Goal: Task Accomplishment & Management: Use online tool/utility

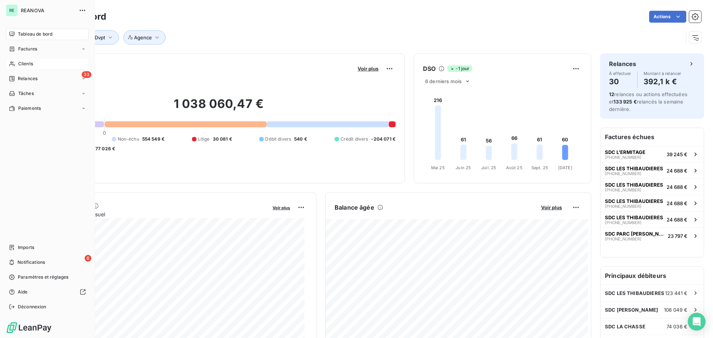
click at [29, 62] on span "Clients" at bounding box center [25, 64] width 15 height 7
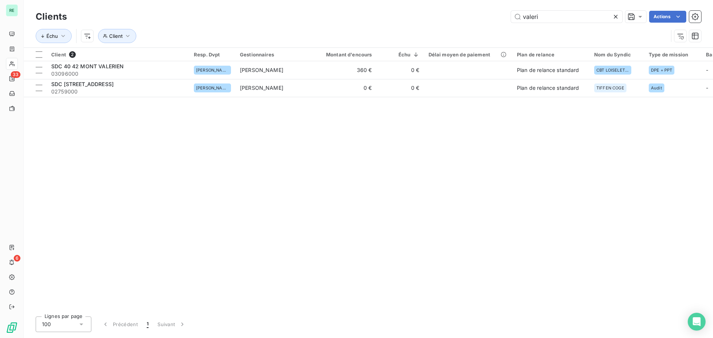
drag, startPoint x: 537, startPoint y: 15, endPoint x: 499, endPoint y: 13, distance: 37.9
click at [490, 14] on div "valeri Actions" at bounding box center [388, 17] width 625 height 12
drag, startPoint x: 552, startPoint y: 19, endPoint x: 492, endPoint y: 15, distance: 60.6
click at [492, 15] on div "valeri Actions" at bounding box center [388, 17] width 625 height 12
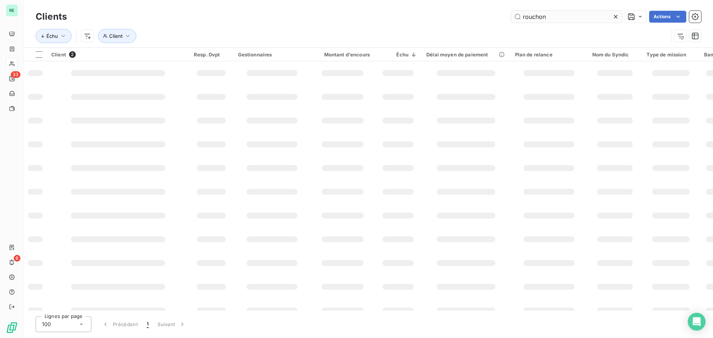
type input "rouchon"
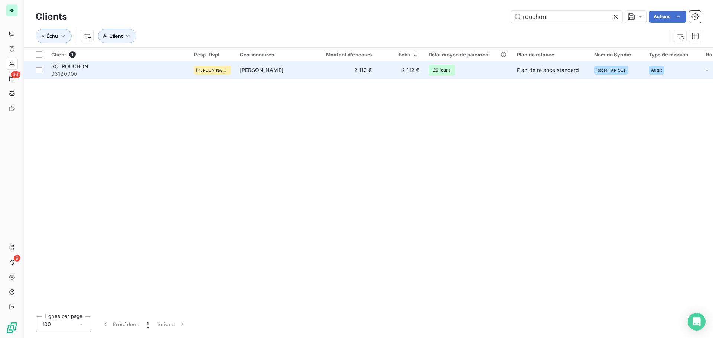
click at [98, 71] on span "03120000" at bounding box center [118, 73] width 134 height 7
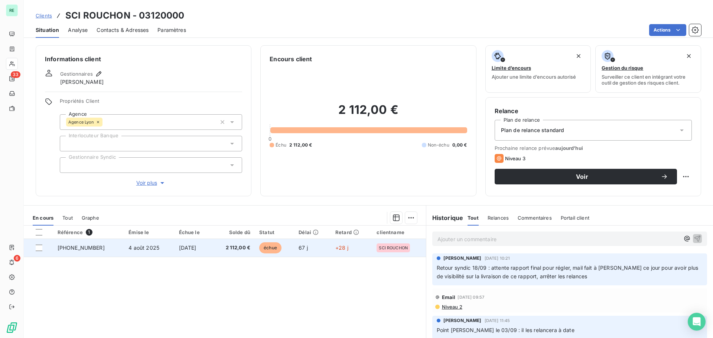
click at [179, 247] on span "[DATE]" at bounding box center [187, 248] width 17 height 6
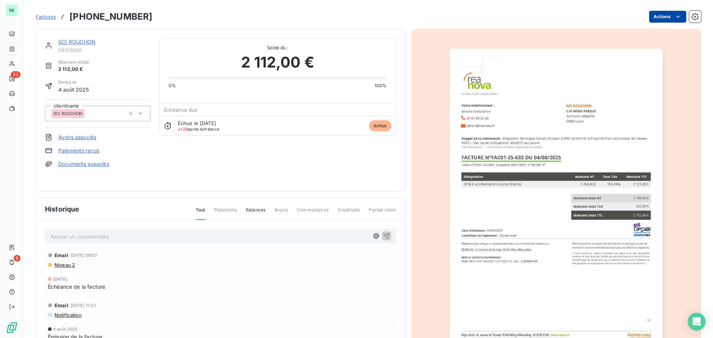
click at [664, 17] on html "RE 33 6 Factures [PHONE_NUMBER] Actions SCI ROUCHON 03120000 Montant initial 2 …" at bounding box center [356, 169] width 713 height 338
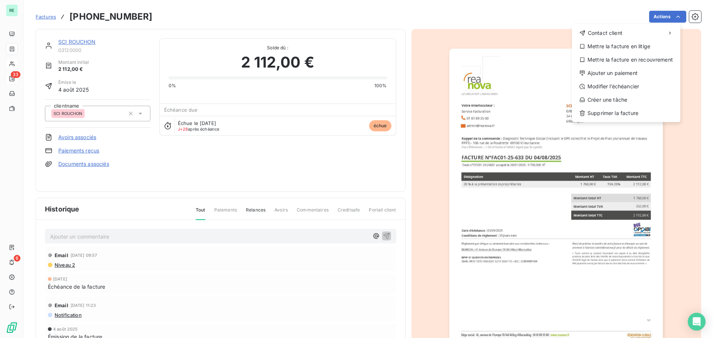
click at [18, 76] on html "RE 33 6 Factures [PHONE_NUMBER] Actions Contact client Mettre la facture en lit…" at bounding box center [356, 169] width 713 height 338
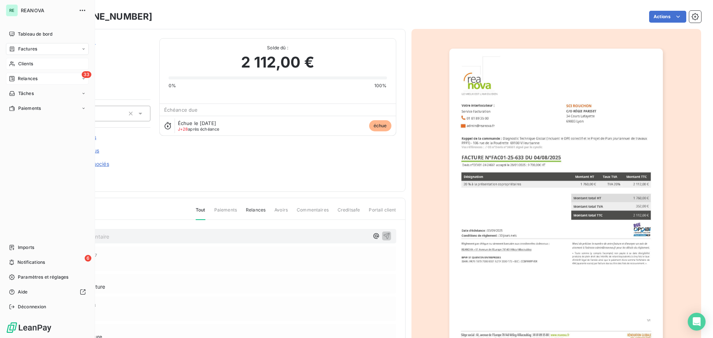
click at [19, 74] on div "33 Relances" at bounding box center [47, 79] width 83 height 12
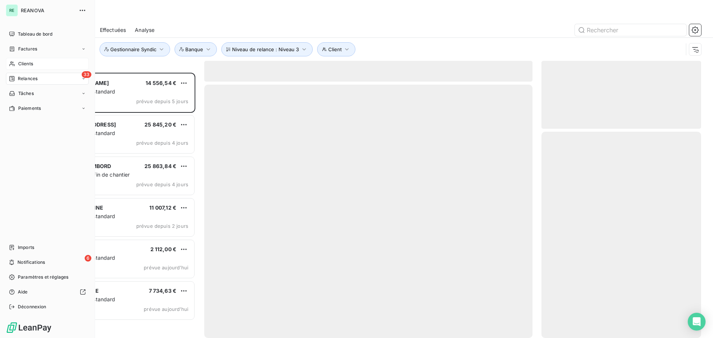
scroll to position [260, 154]
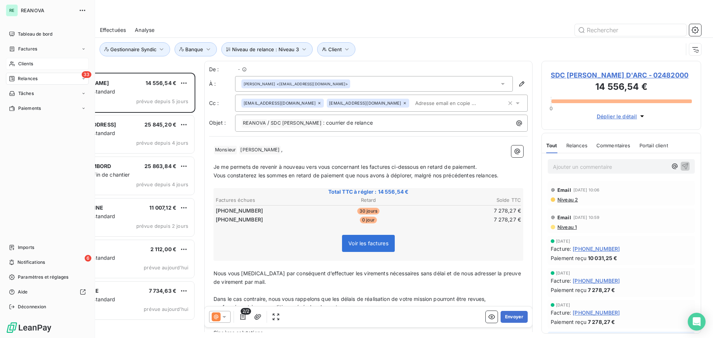
click at [33, 79] on span "Relances" at bounding box center [28, 78] width 20 height 7
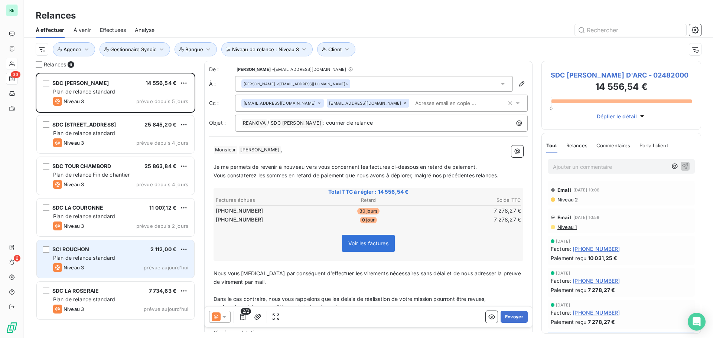
click at [102, 258] on span "Plan de relance standard" at bounding box center [84, 258] width 62 height 6
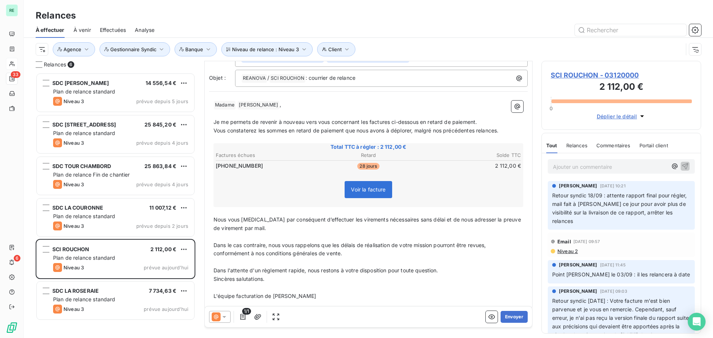
scroll to position [53, 0]
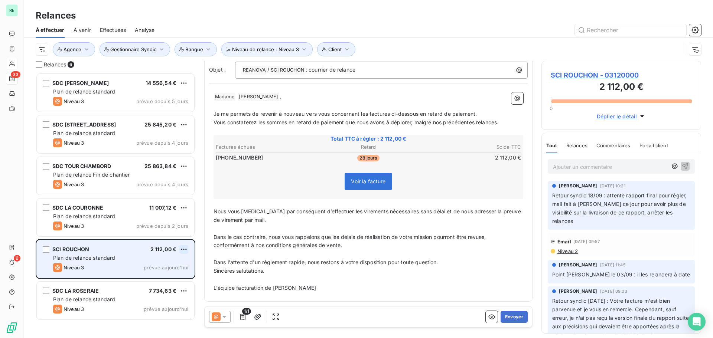
click at [182, 248] on html "RE 33 6 Relances À effectuer À venir Effectuées Analyse Niveau de relance : Niv…" at bounding box center [356, 169] width 713 height 338
click at [160, 264] on div "Replanifier cette action" at bounding box center [151, 265] width 66 height 12
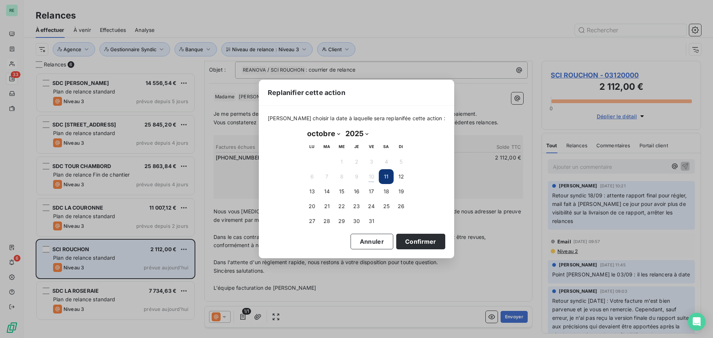
click at [333, 132] on select "janvier février mars avril mai juin juillet août septembre octobre novembre déc…" at bounding box center [324, 134] width 38 height 12
select select "10"
click at [305, 128] on select "janvier février mars avril mai juin juillet août septembre octobre novembre déc…" at bounding box center [324, 134] width 38 height 12
click at [315, 191] on button "10" at bounding box center [312, 191] width 15 height 15
click at [408, 243] on button "Confirmer" at bounding box center [420, 242] width 49 height 16
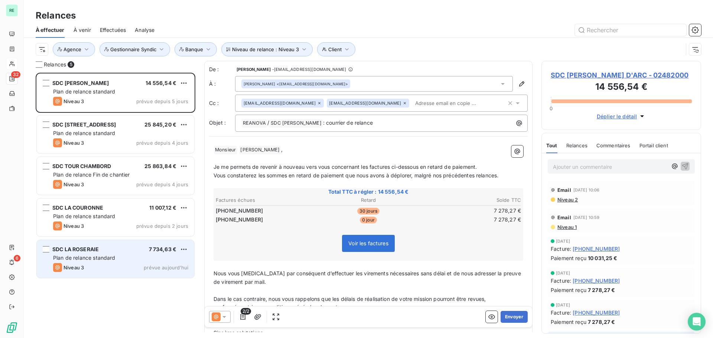
click at [105, 261] on span "Plan de relance standard" at bounding box center [84, 258] width 62 height 6
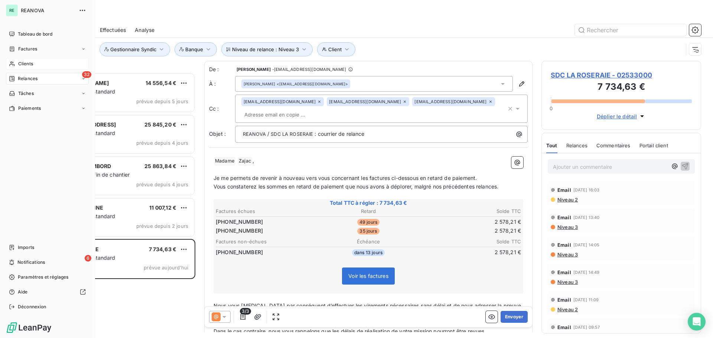
click at [27, 63] on span "Clients" at bounding box center [25, 64] width 15 height 7
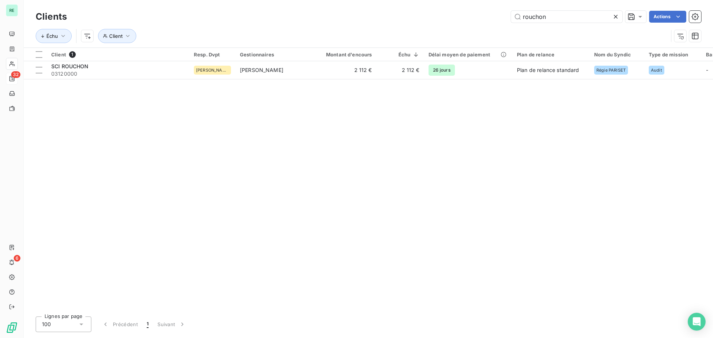
click at [615, 10] on div "Clients rouchon Actions" at bounding box center [369, 17] width 666 height 16
click at [615, 14] on icon at bounding box center [615, 16] width 7 height 7
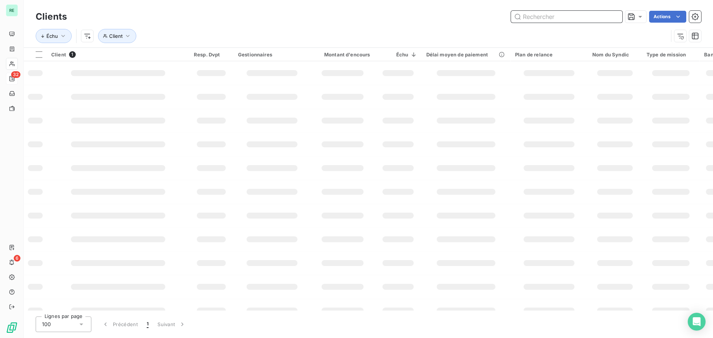
click at [539, 14] on input "text" at bounding box center [566, 17] width 111 height 12
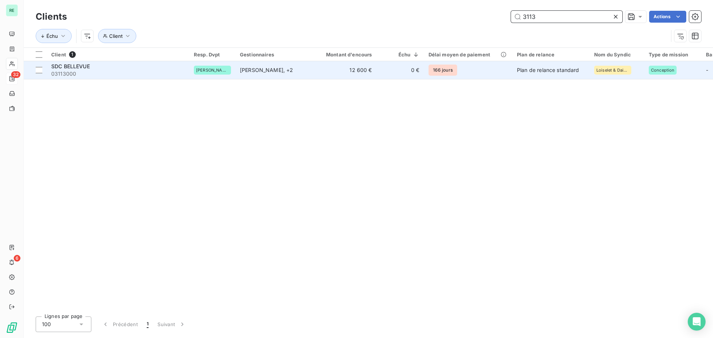
type input "3113"
click at [82, 68] on span "SDC BELLEVUE" at bounding box center [70, 66] width 39 height 6
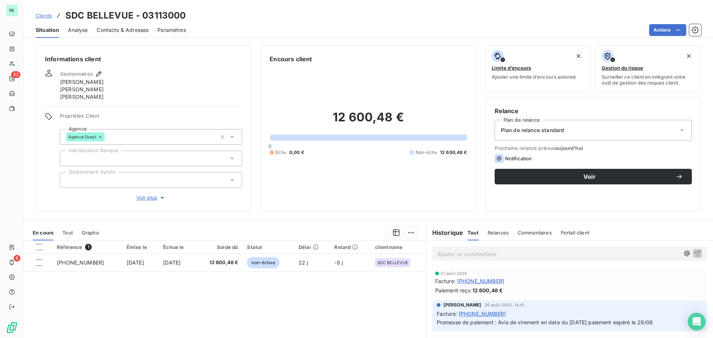
click at [82, 31] on span "Analyse" at bounding box center [78, 29] width 20 height 7
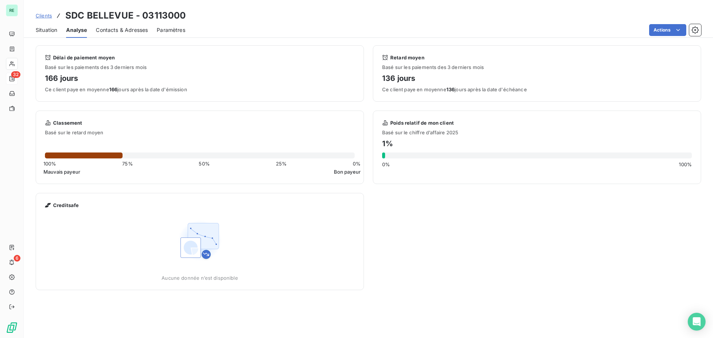
click at [103, 32] on span "Contacts & Adresses" at bounding box center [122, 29] width 52 height 7
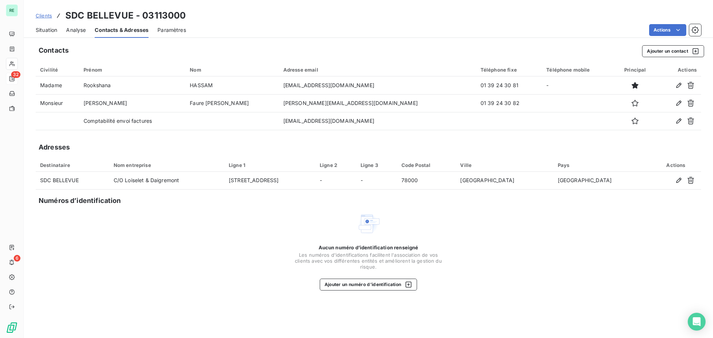
click at [231, 29] on div "Actions" at bounding box center [448, 30] width 506 height 12
click at [45, 15] on span "Clients" at bounding box center [44, 16] width 16 height 6
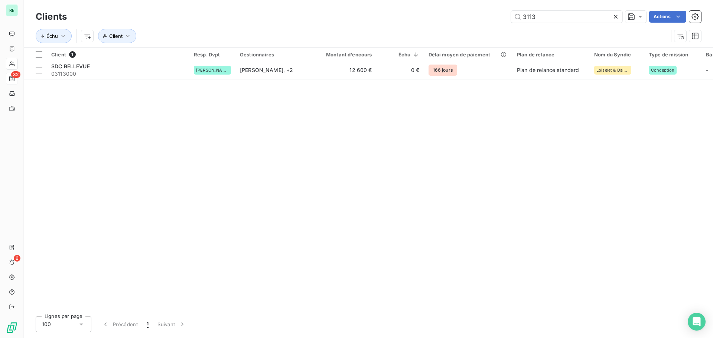
click at [615, 15] on icon at bounding box center [615, 16] width 7 height 7
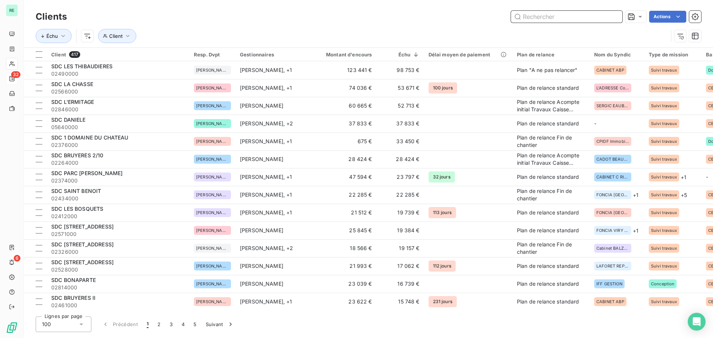
click at [530, 20] on input "text" at bounding box center [566, 17] width 111 height 12
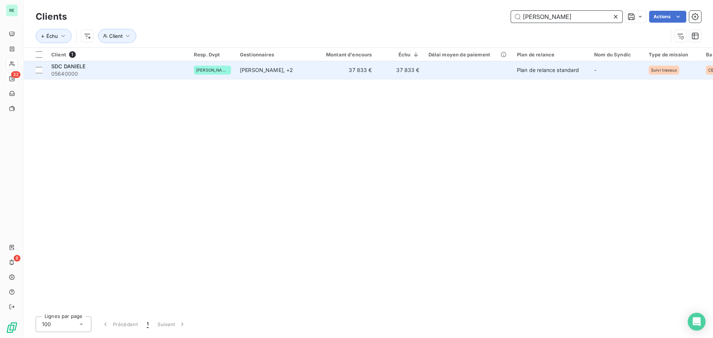
type input "[PERSON_NAME]"
click at [204, 71] on span "[PERSON_NAME]" at bounding box center [212, 70] width 33 height 4
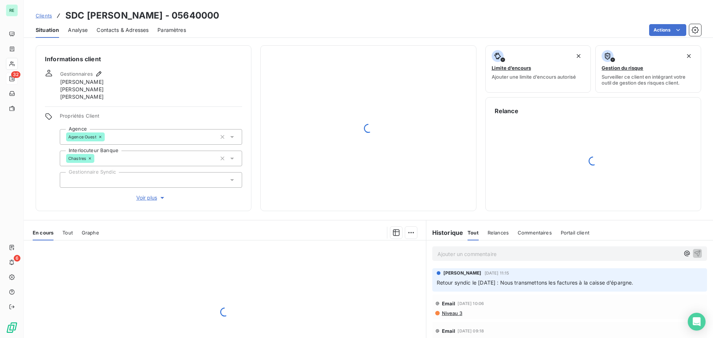
click at [115, 28] on span "Contacts & Adresses" at bounding box center [123, 29] width 52 height 7
